Goal: Information Seeking & Learning: Learn about a topic

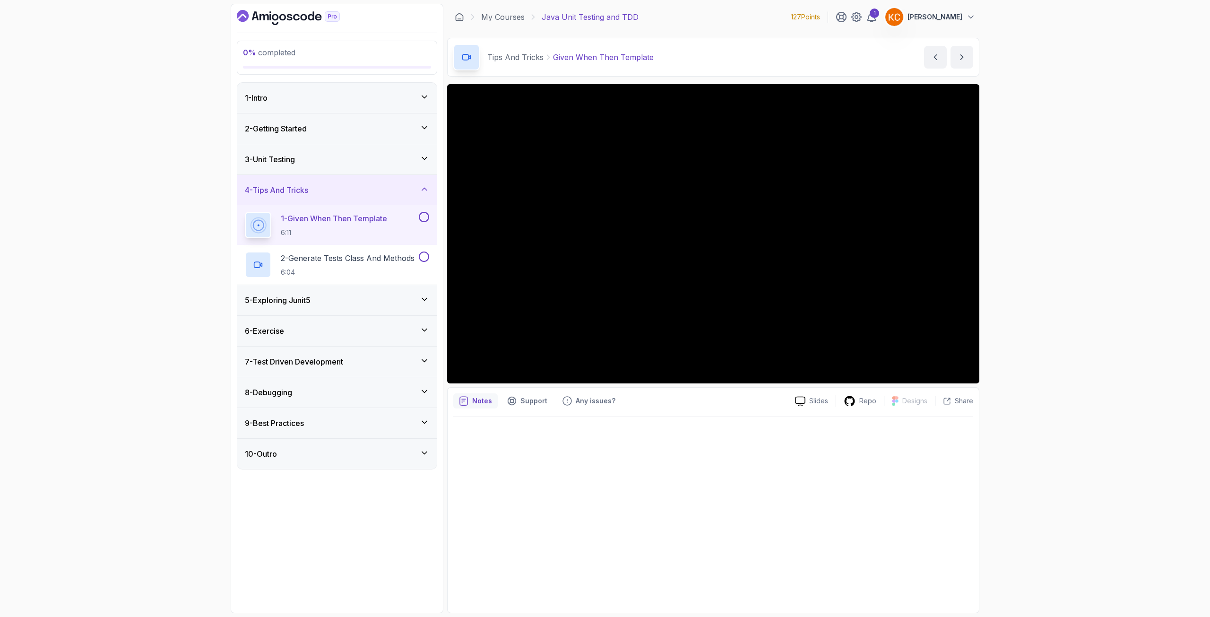
click at [286, 299] on h3 "5 - Exploring Junit5" at bounding box center [278, 300] width 66 height 11
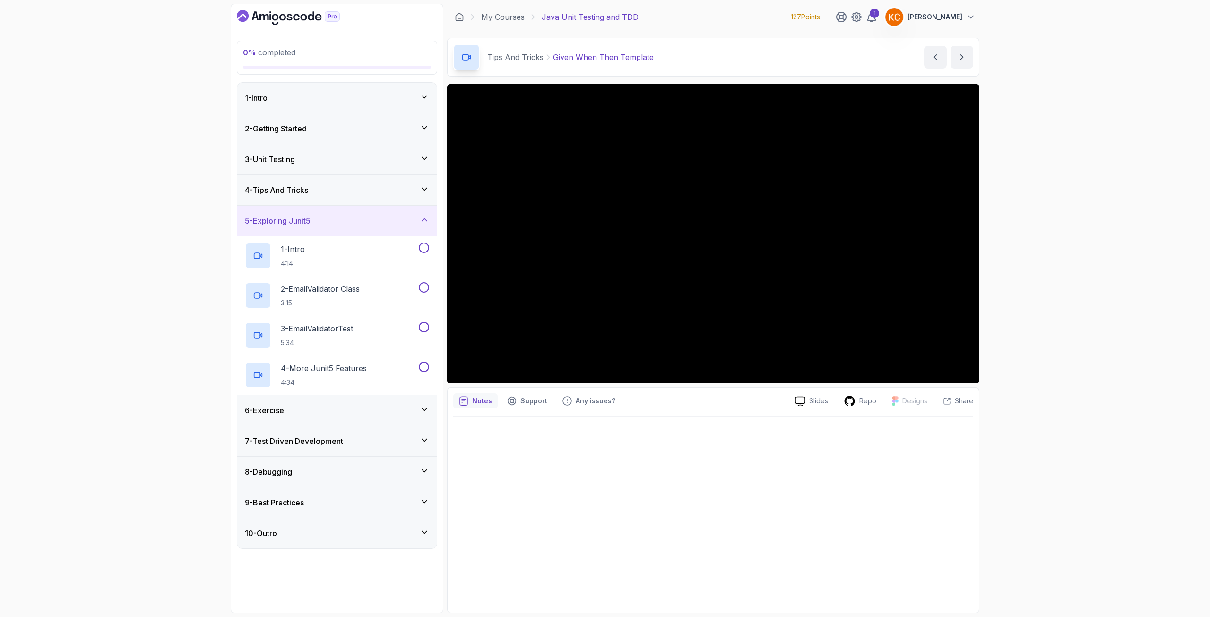
click at [299, 445] on h3 "7 - Test Driven Development" at bounding box center [294, 440] width 98 height 11
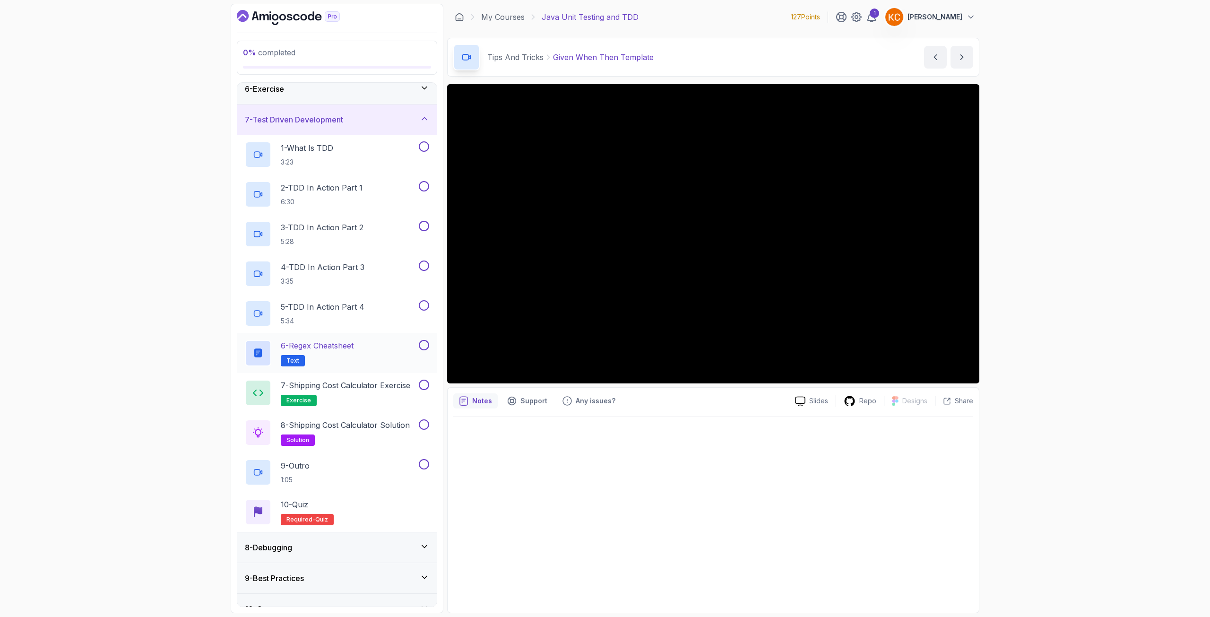
scroll to position [180, 0]
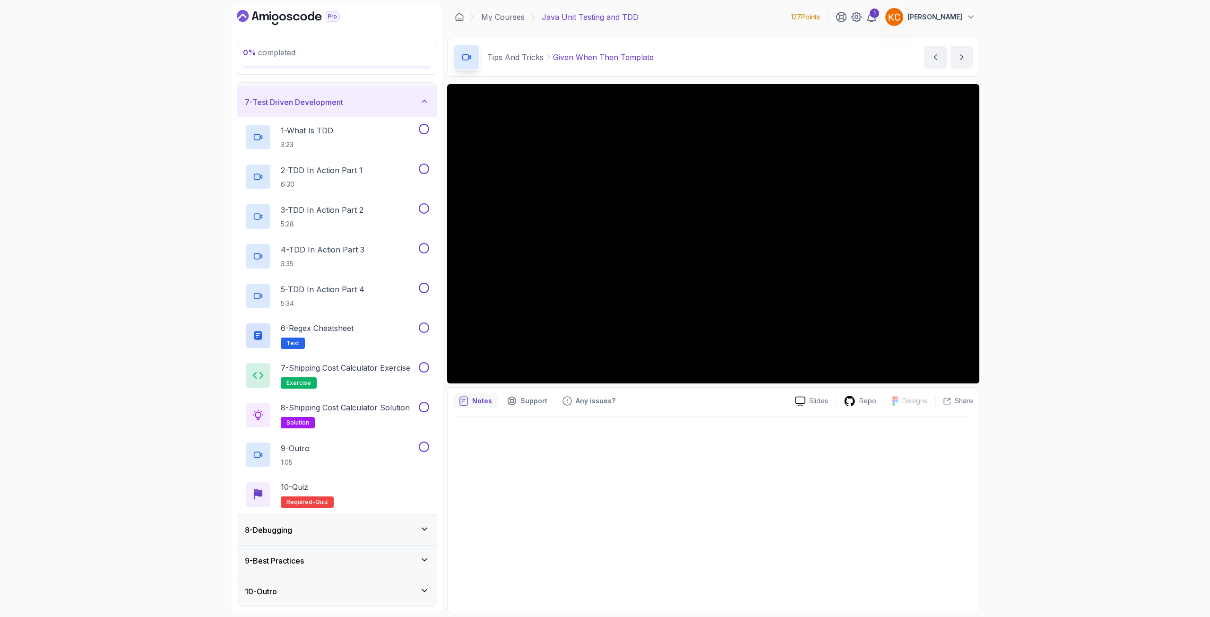
click at [290, 526] on h3 "8 - Debugging" at bounding box center [268, 529] width 47 height 11
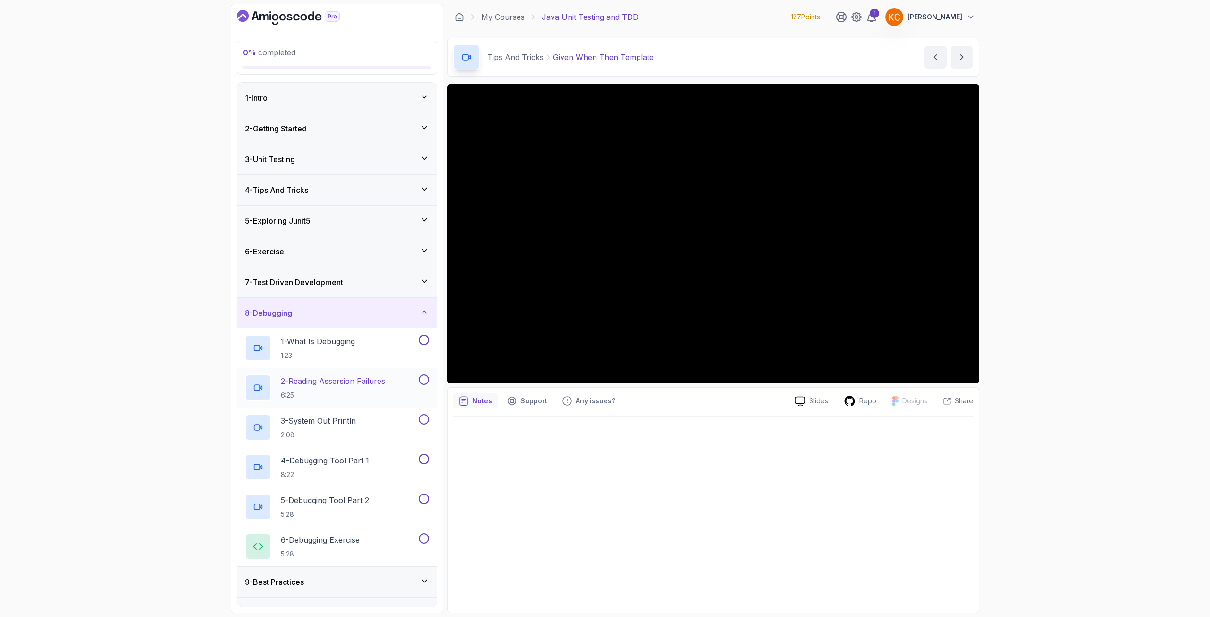
scroll to position [21, 0]
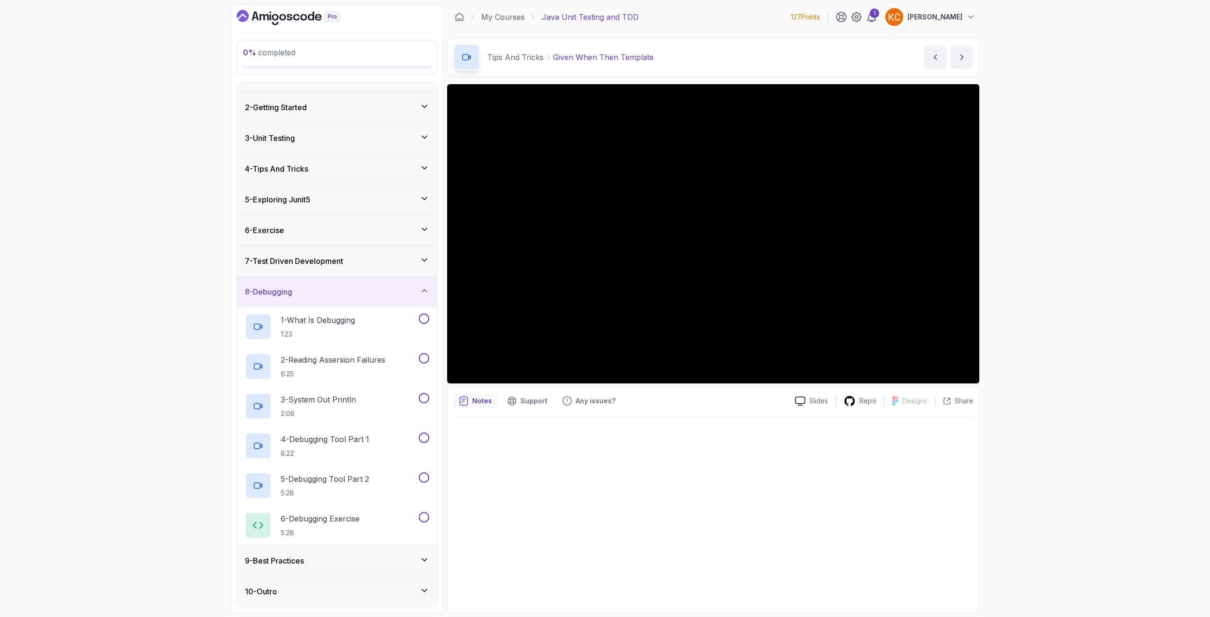
click at [298, 563] on h3 "9 - Best Practices" at bounding box center [274, 560] width 59 height 11
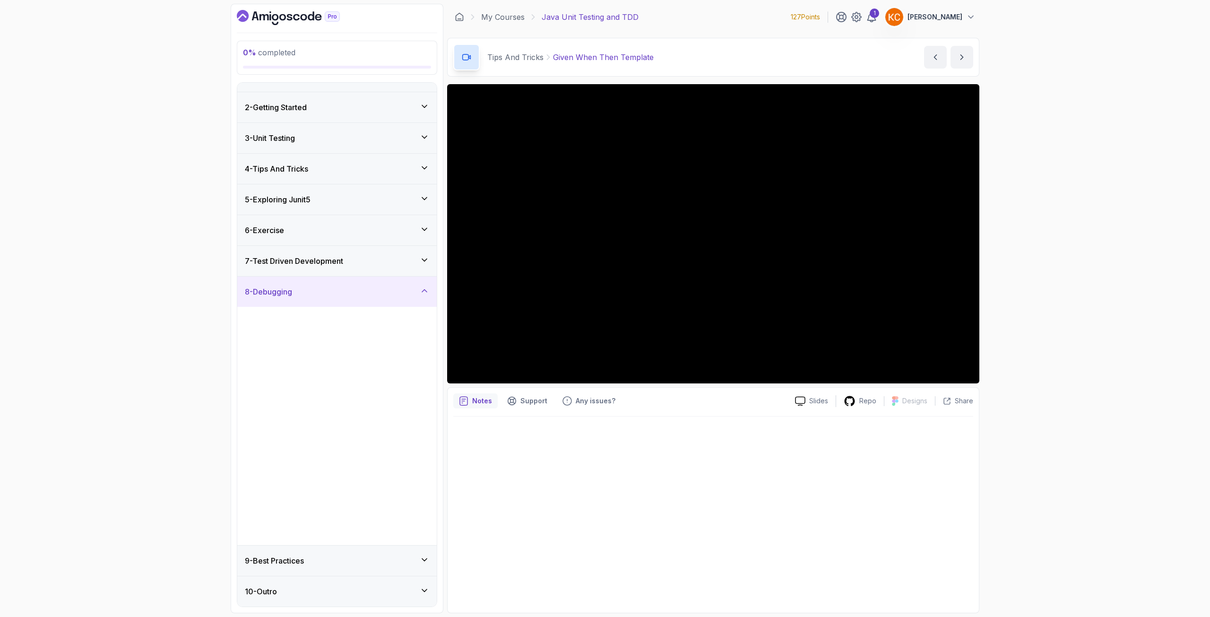
scroll to position [0, 0]
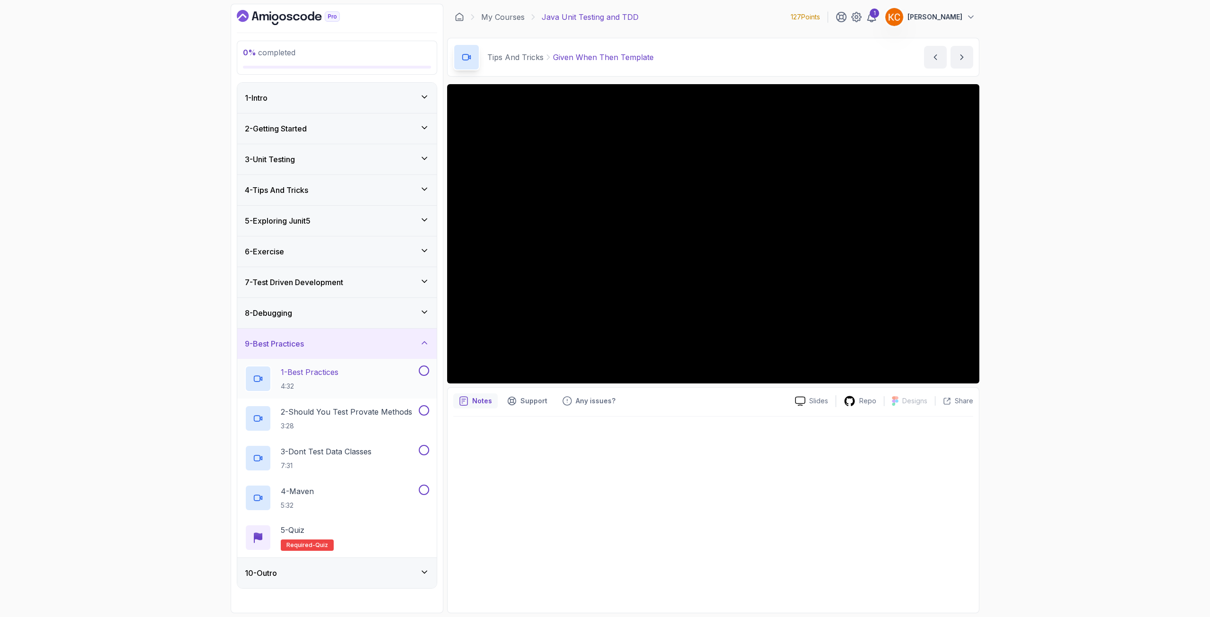
click at [299, 371] on p "1 - Best Practices" at bounding box center [310, 371] width 58 height 11
